Goal: Transaction & Acquisition: Purchase product/service

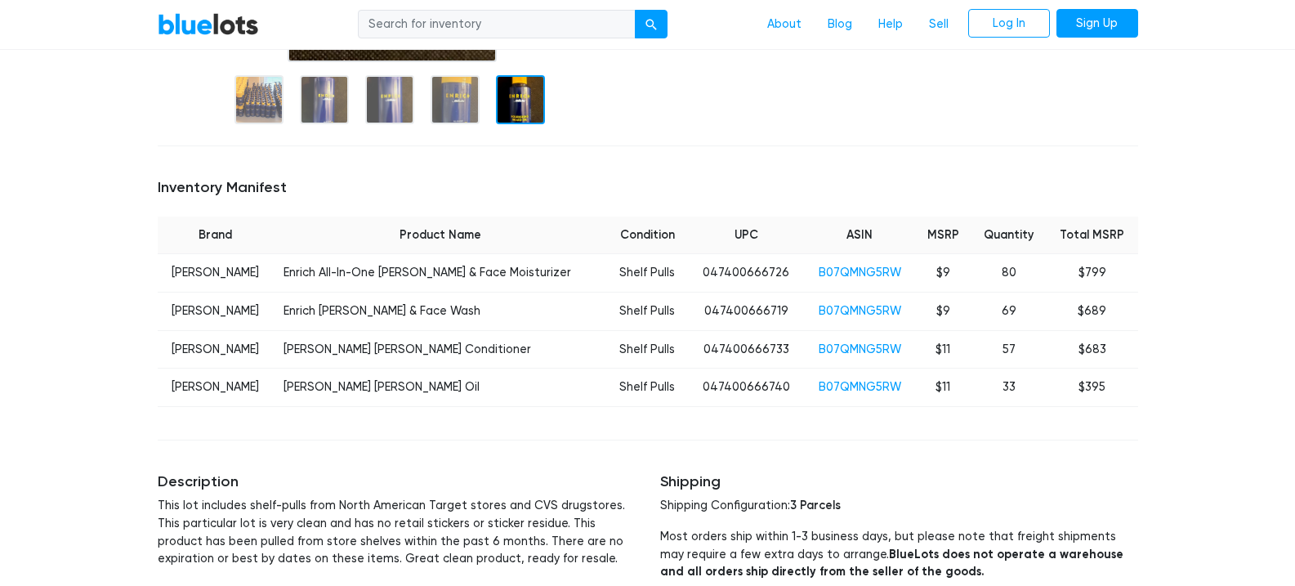
scroll to position [495, 0]
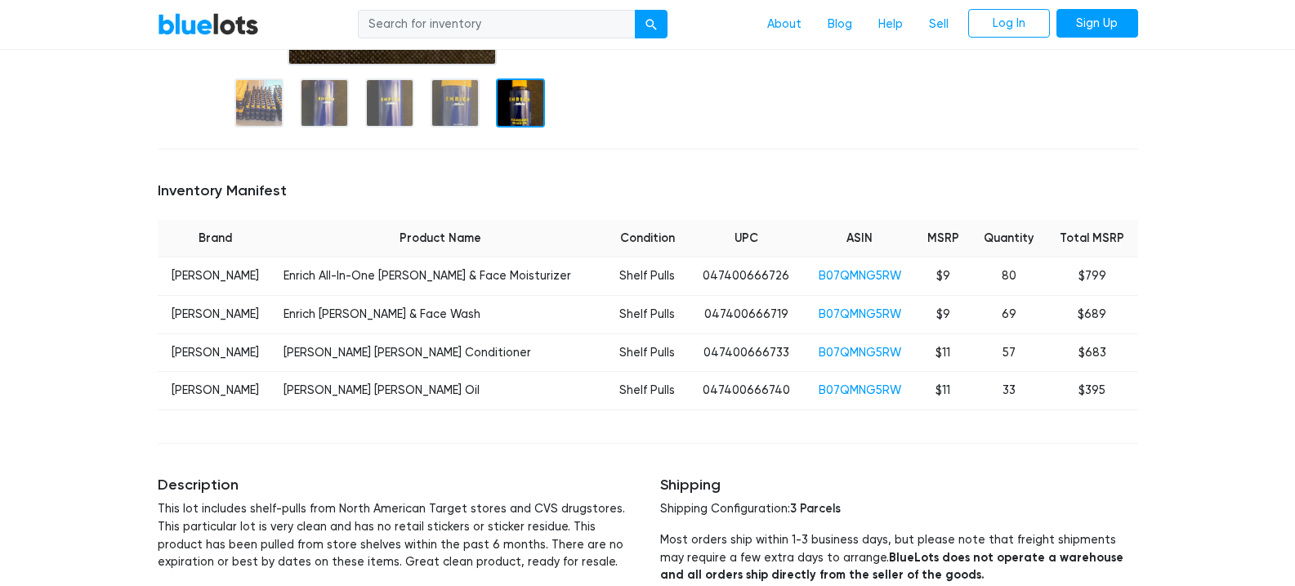
click at [814, 267] on td "B07QMNG5RW" at bounding box center [860, 276] width 111 height 38
click at [819, 272] on link "B07QMNG5RW" at bounding box center [860, 276] width 83 height 14
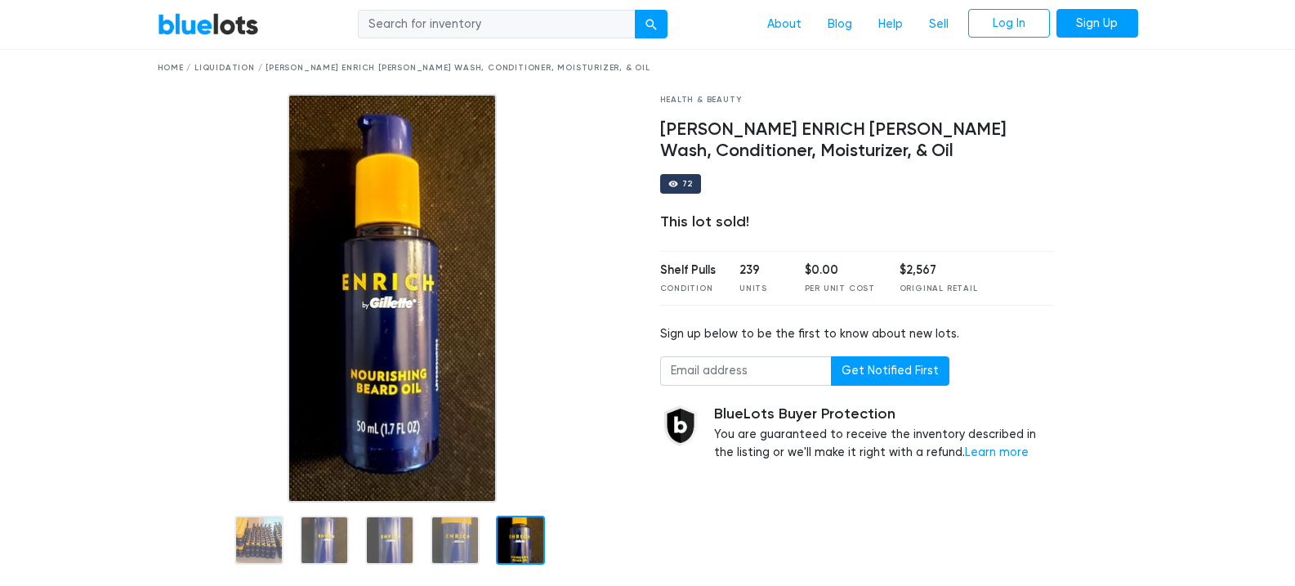
scroll to position [0, 0]
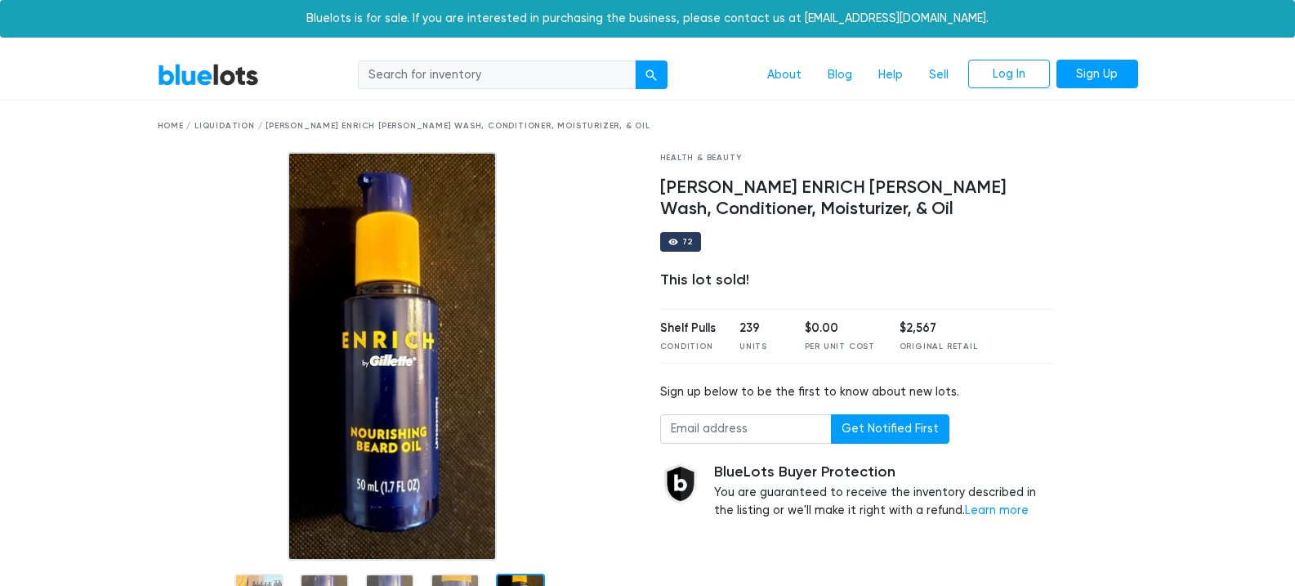
click at [413, 74] on input "search" at bounding box center [497, 74] width 278 height 29
paste input "[PERSON_NAME] Enrich [PERSON_NAME] & Face Moisturizer"
type input "[PERSON_NAME] Enrich [PERSON_NAME] & Face Moisturizer"
click at [653, 72] on div "submit" at bounding box center [651, 74] width 11 height 11
